Goal: Information Seeking & Learning: Find specific fact

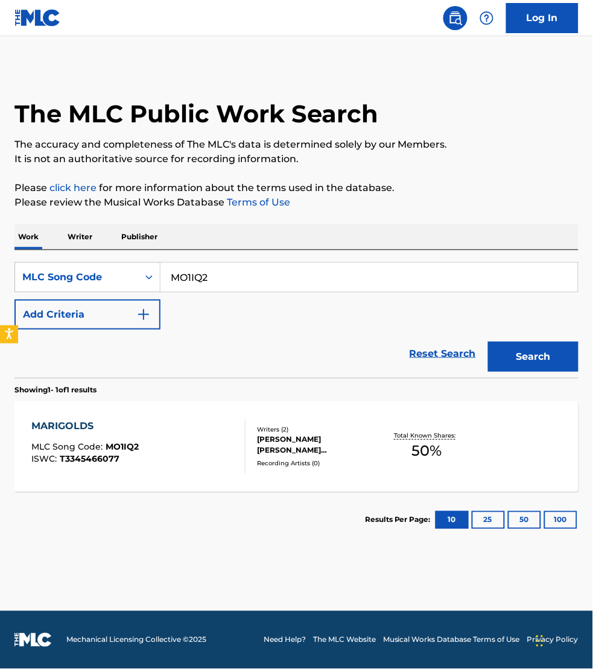
click at [217, 265] on input "MO1IQ2" at bounding box center [368, 277] width 417 height 29
paste input "S25076"
type input "S25076"
click at [488, 342] on button "Search" at bounding box center [533, 357] width 90 height 30
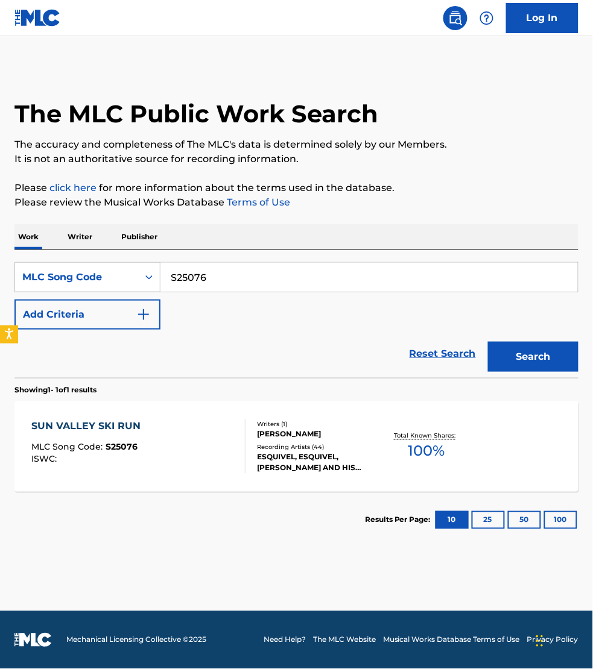
click at [202, 419] on div "SUN VALLEY SKI RUN MLC Song Code : S25076 ISWC : Writers ( 1 ) [PERSON_NAME] Re…" at bounding box center [296, 447] width 564 height 90
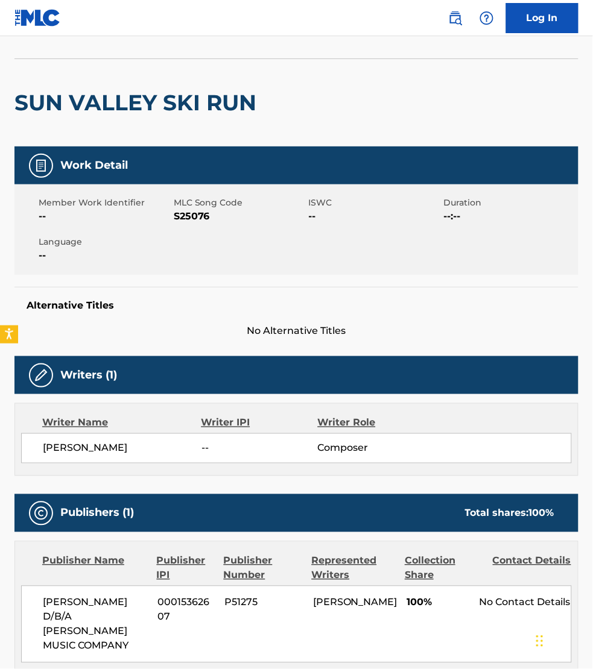
scroll to position [302, 0]
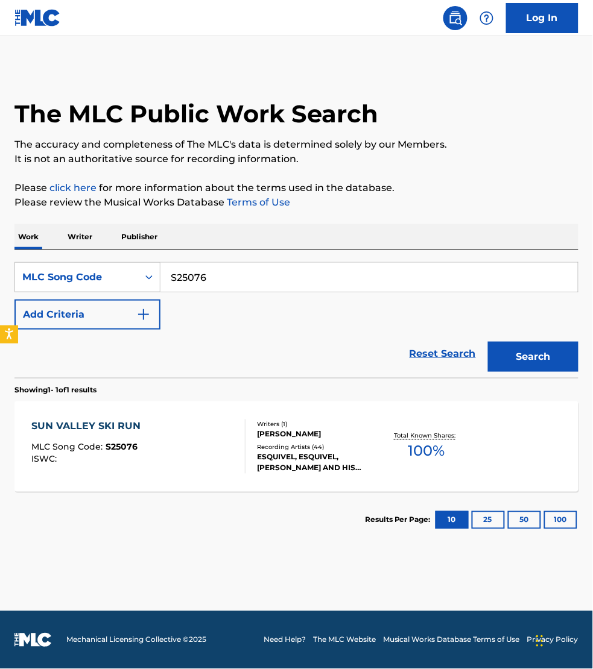
click at [233, 275] on input "S25076" at bounding box center [368, 277] width 417 height 29
paste input "DC19M2"
click at [488, 342] on button "Search" at bounding box center [533, 357] width 90 height 30
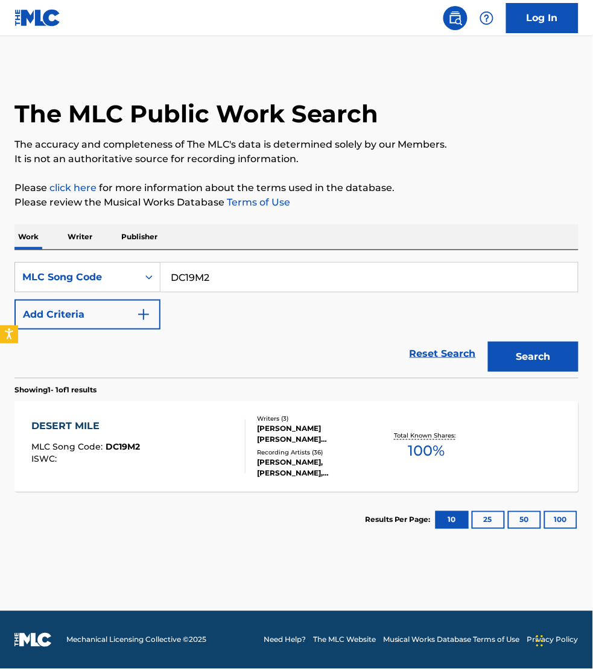
click at [231, 285] on input "DC19M2" at bounding box center [368, 277] width 417 height 29
paste input "P6499E"
type input "P6499E"
click at [488, 342] on button "Search" at bounding box center [533, 357] width 90 height 30
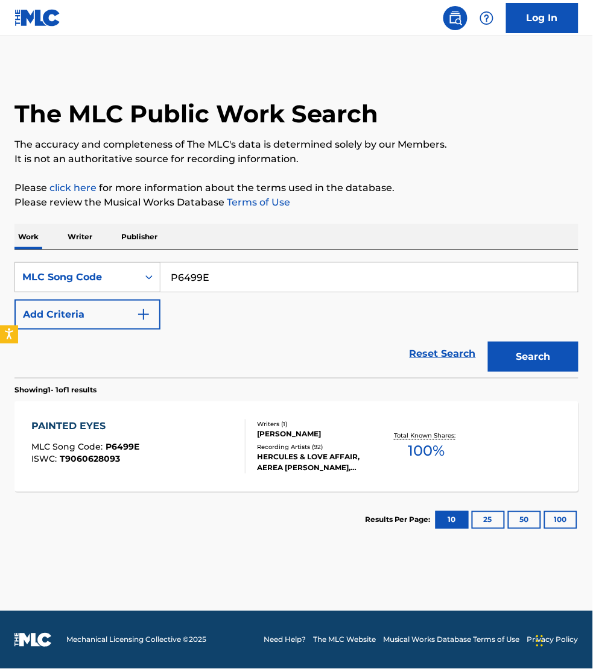
click at [226, 449] on div "PAINTED EYES MLC Song Code : P6499E ISWC : T9060628093" at bounding box center [138, 447] width 214 height 54
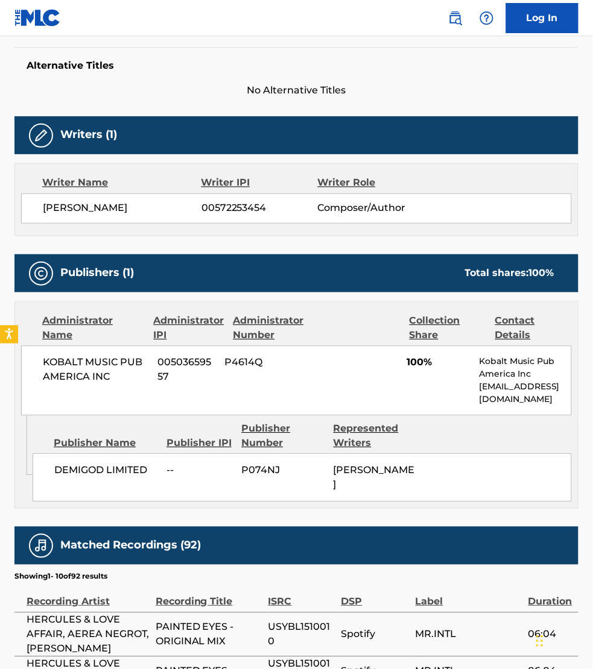
scroll to position [320, 0]
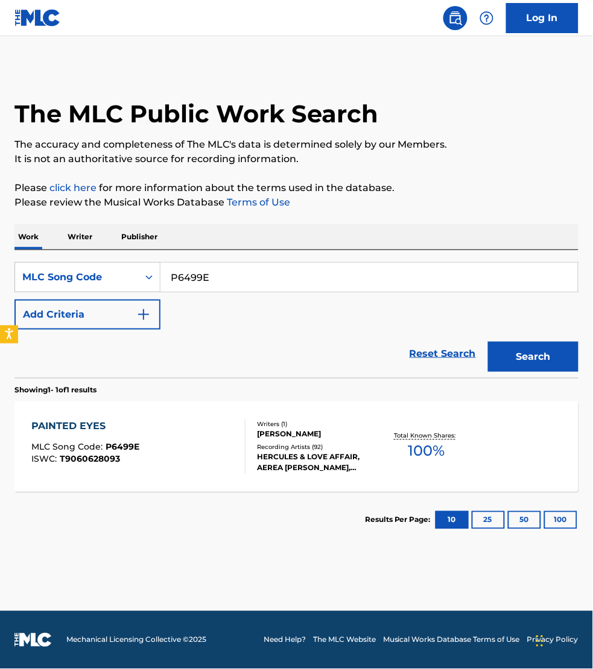
click at [215, 270] on input "P6499E" at bounding box center [368, 277] width 417 height 29
paste input "E6363S"
type input "E6363S"
click at [488, 342] on button "Search" at bounding box center [533, 357] width 90 height 30
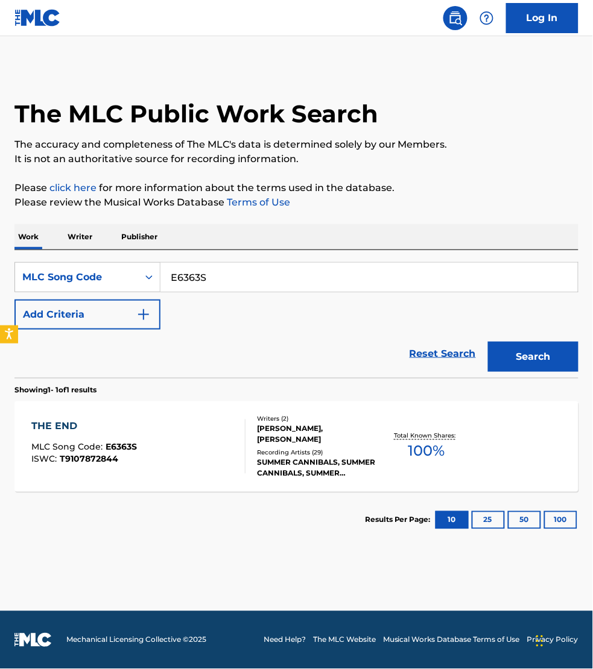
click at [182, 473] on div "THE END MLC Song Code : E6363S ISWC : T9107872844" at bounding box center [138, 447] width 214 height 54
